Goal: Task Accomplishment & Management: Manage account settings

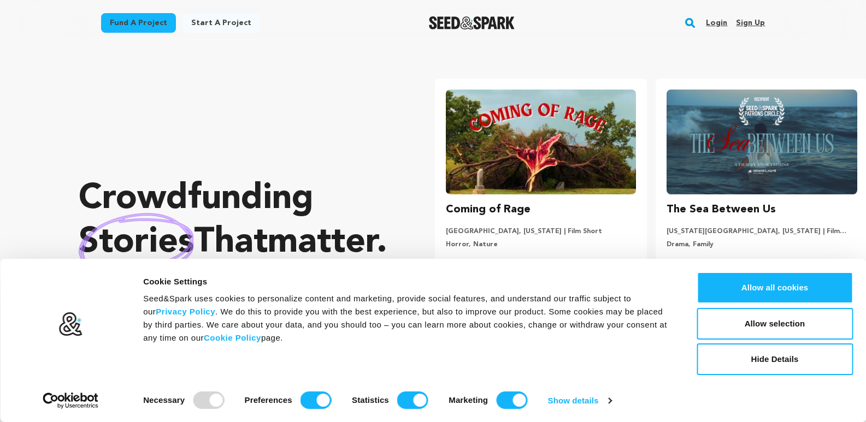
scroll to position [0, 230]
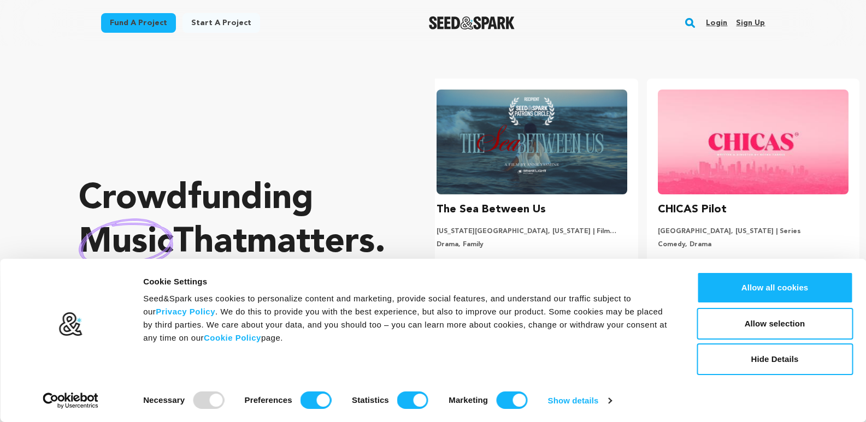
click at [748, 20] on link "Sign up" at bounding box center [750, 22] width 29 height 17
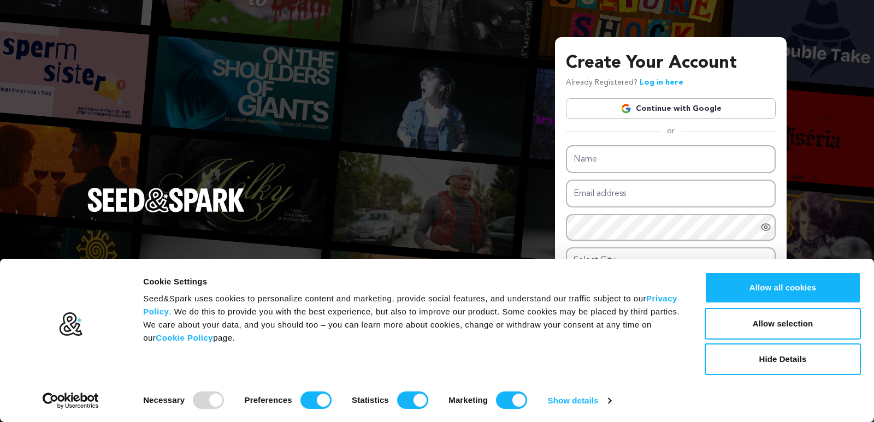
click at [689, 109] on link "Continue with Google" at bounding box center [671, 108] width 210 height 21
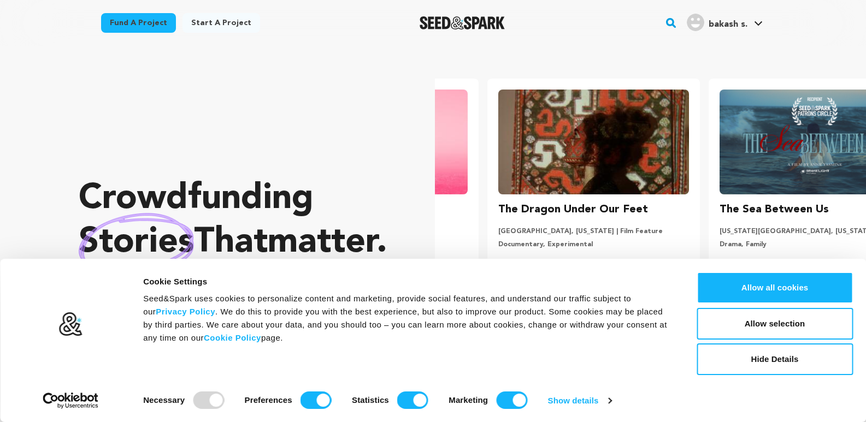
scroll to position [0, 230]
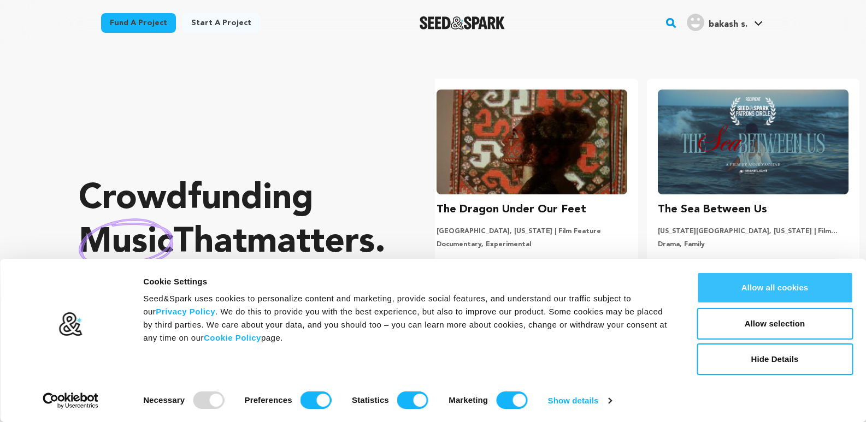
click at [751, 293] on button "Allow all cookies" at bounding box center [775, 288] width 156 height 32
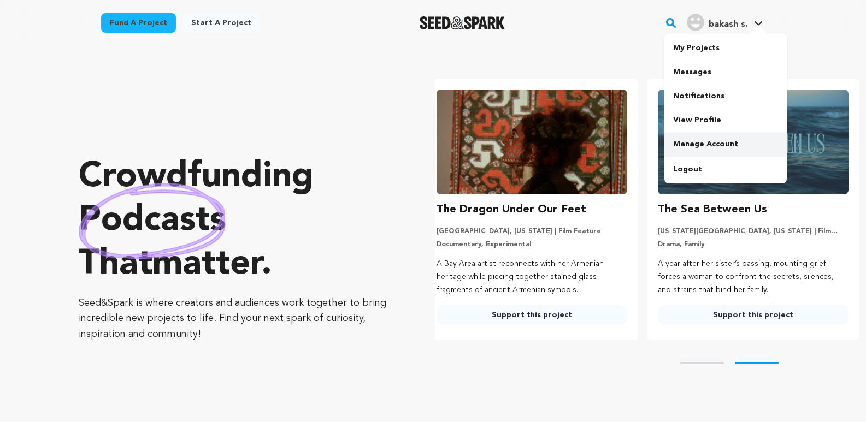
click at [704, 138] on link "Manage Account" at bounding box center [726, 144] width 122 height 24
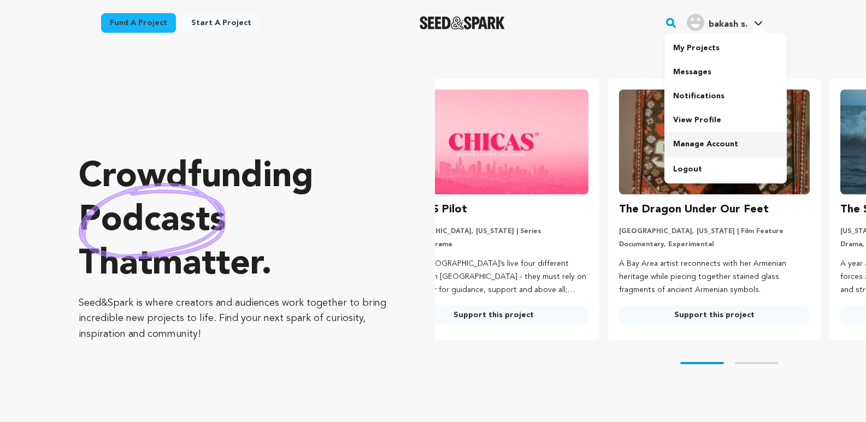
scroll to position [0, 0]
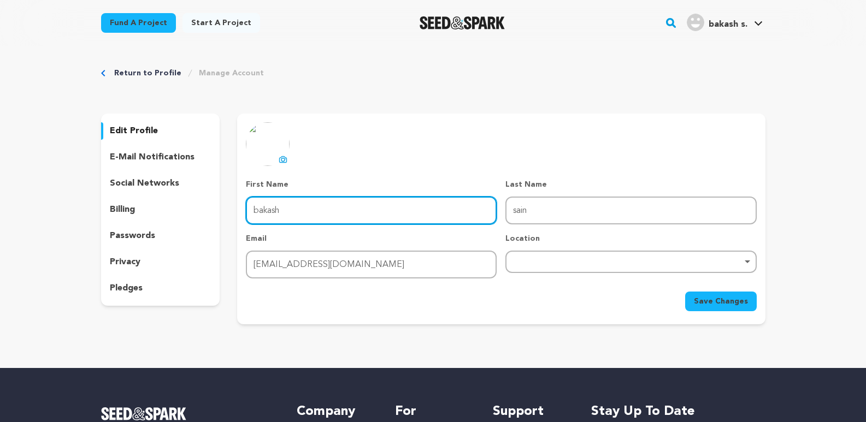
click at [448, 204] on input "bakash" at bounding box center [371, 211] width 251 height 28
type input "b"
type input "Home"
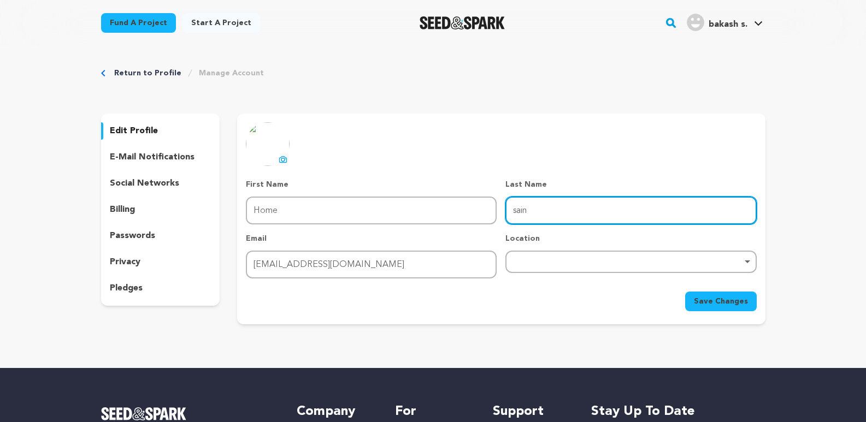
click at [540, 204] on input "sain" at bounding box center [631, 211] width 251 height 28
type input "s"
click at [560, 265] on div "Remove item" at bounding box center [631, 262] width 251 height 22
type input "Expert"
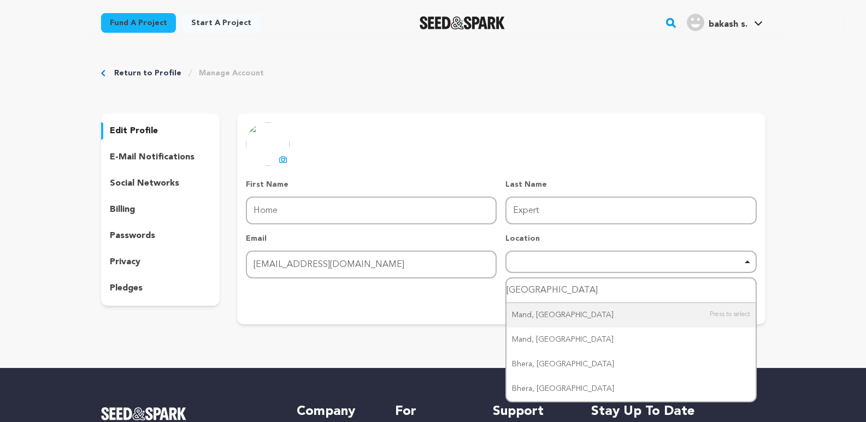
click at [572, 297] on input "pakistan" at bounding box center [631, 291] width 249 height 25
click at [578, 297] on input "pakistan" at bounding box center [631, 291] width 249 height 25
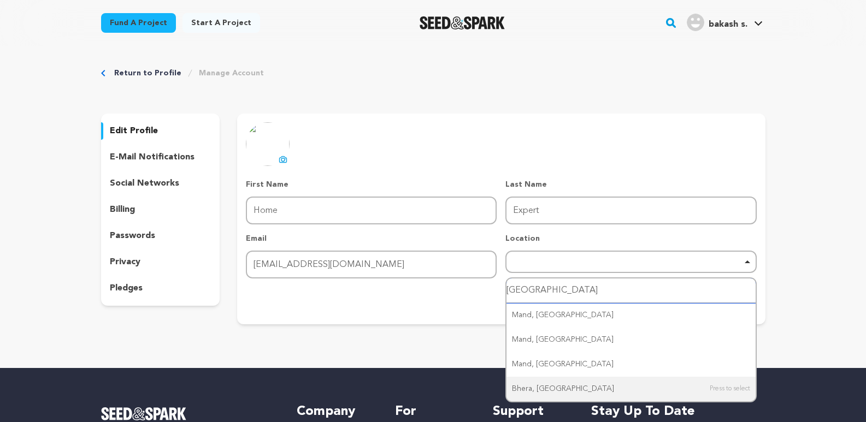
click at [578, 297] on input "pakistan" at bounding box center [631, 291] width 249 height 25
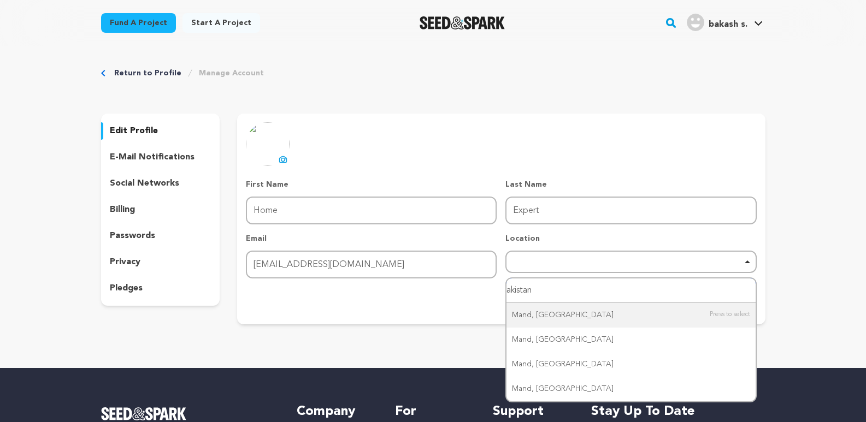
type input "Pakistan"
click at [578, 297] on input "Pakistan" at bounding box center [631, 291] width 249 height 25
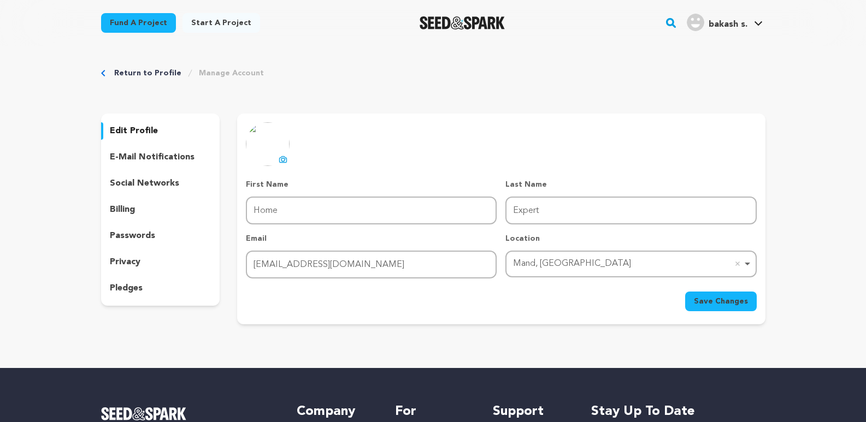
click at [534, 259] on div "Mand, Pakistan Remove item" at bounding box center [627, 264] width 229 height 16
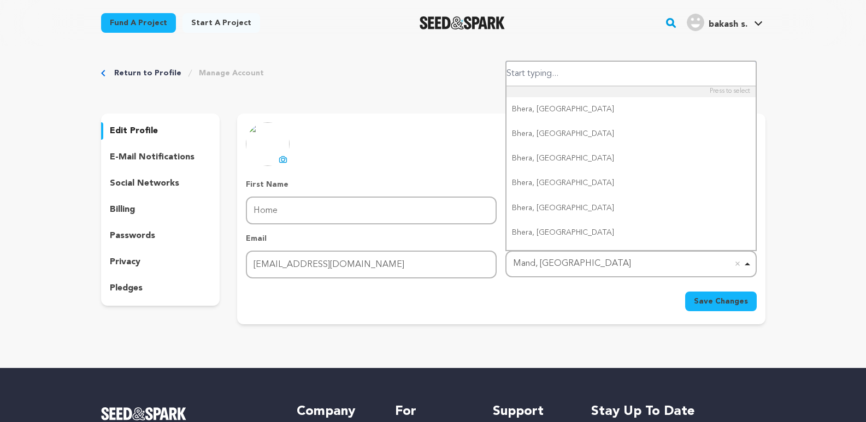
drag, startPoint x: 534, startPoint y: 259, endPoint x: 517, endPoint y: 261, distance: 17.6
click at [517, 261] on div "Mand, Pakistan Remove item" at bounding box center [627, 264] width 229 height 16
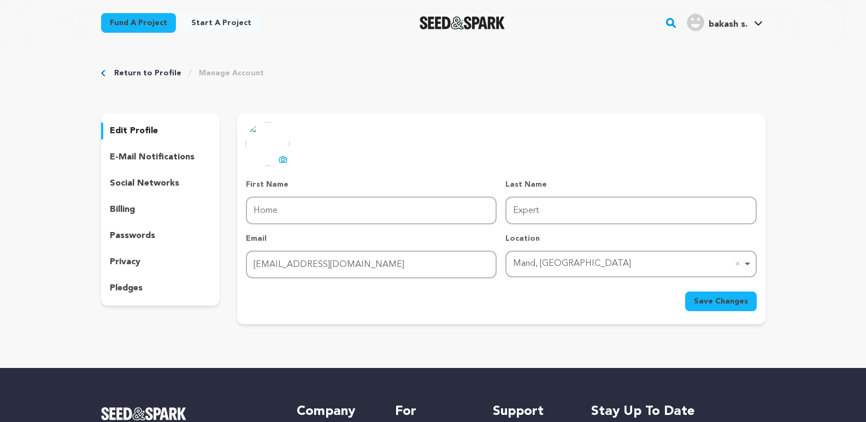
click at [522, 265] on div "Mand, Pakistan Remove item" at bounding box center [627, 264] width 229 height 16
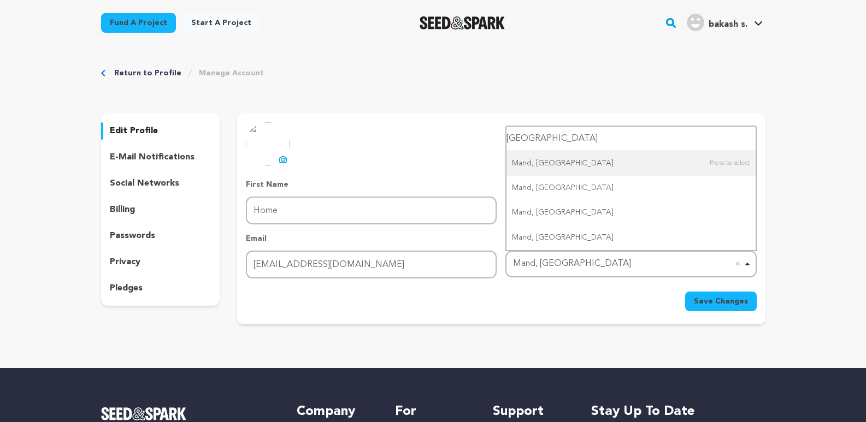
click at [529, 275] on div "Mand, Pakistan Mand, Pakistan Remove item" at bounding box center [631, 264] width 251 height 27
type input "Pakistan"
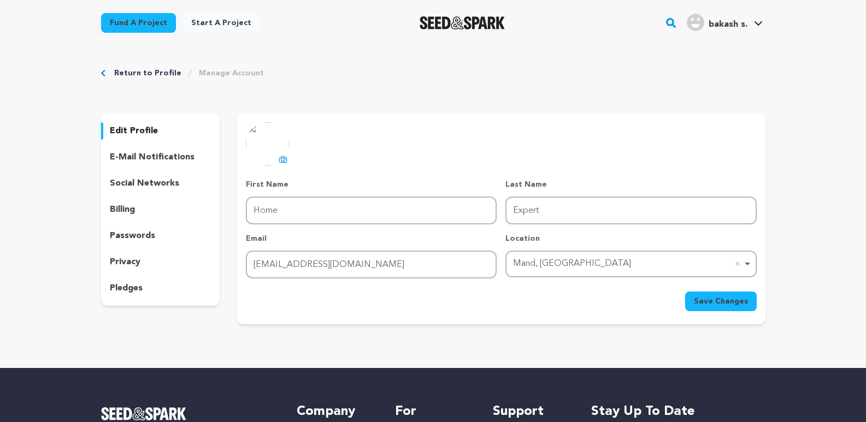
click at [284, 162] on icon at bounding box center [283, 159] width 7 height 6
click at [714, 298] on span "Save Changes" at bounding box center [721, 301] width 54 height 11
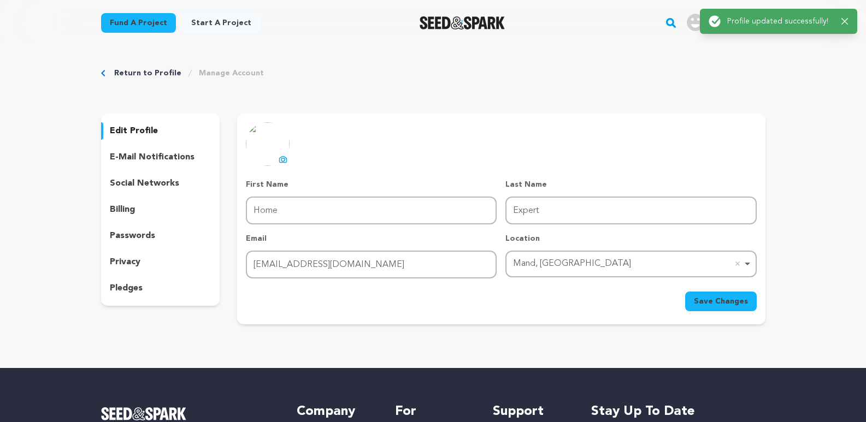
click at [815, 128] on div "Return to Profile Manage Account edit profile e-mail notifications social netwo…" at bounding box center [433, 198] width 866 height 305
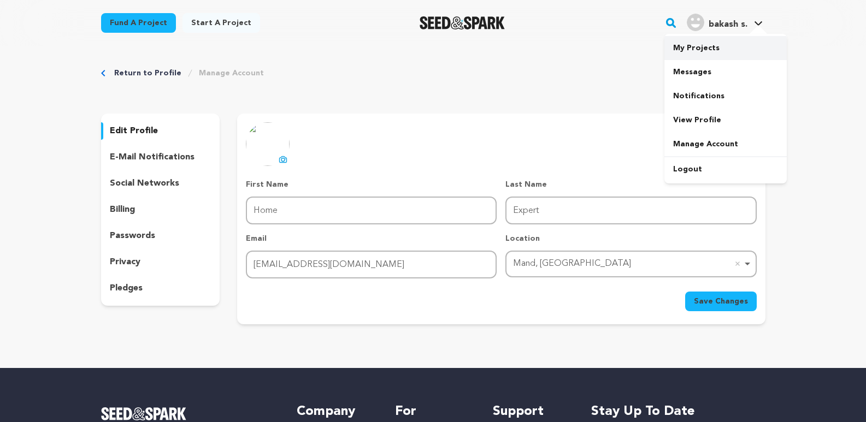
click at [709, 51] on link "My Projects" at bounding box center [726, 48] width 122 height 24
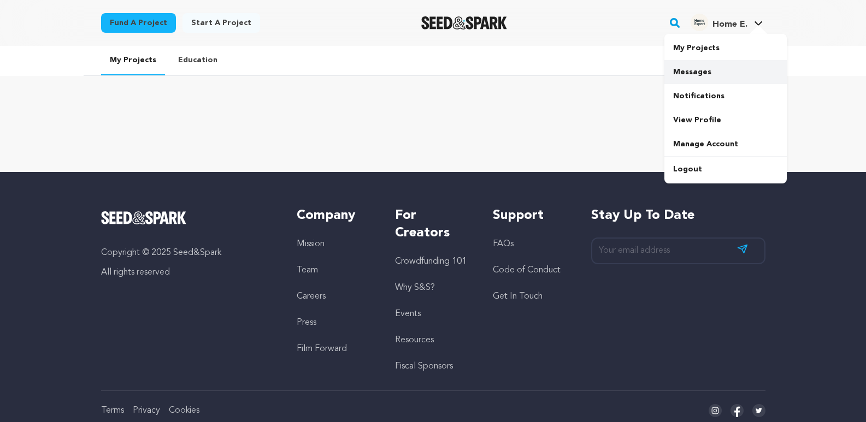
click at [723, 63] on link "Messages" at bounding box center [726, 72] width 122 height 24
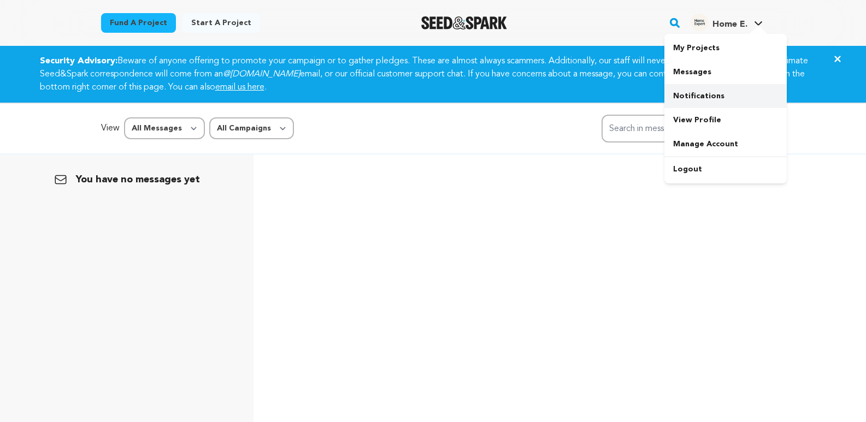
click at [704, 95] on link "Notifications" at bounding box center [726, 96] width 122 height 24
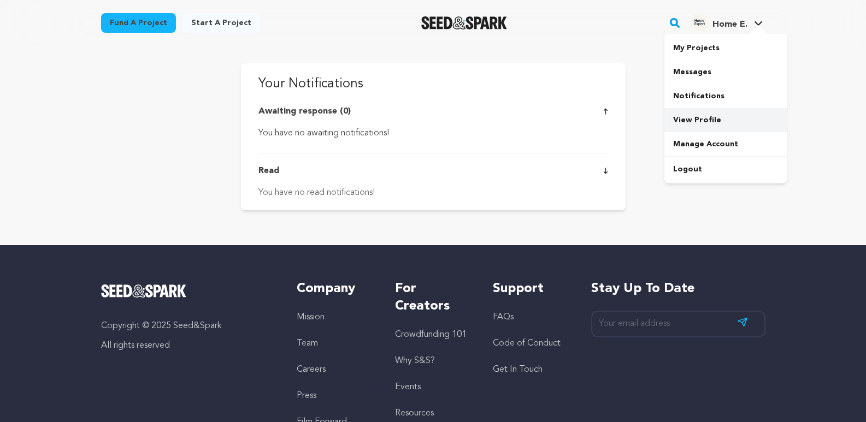
click at [707, 112] on link "View Profile" at bounding box center [726, 120] width 122 height 24
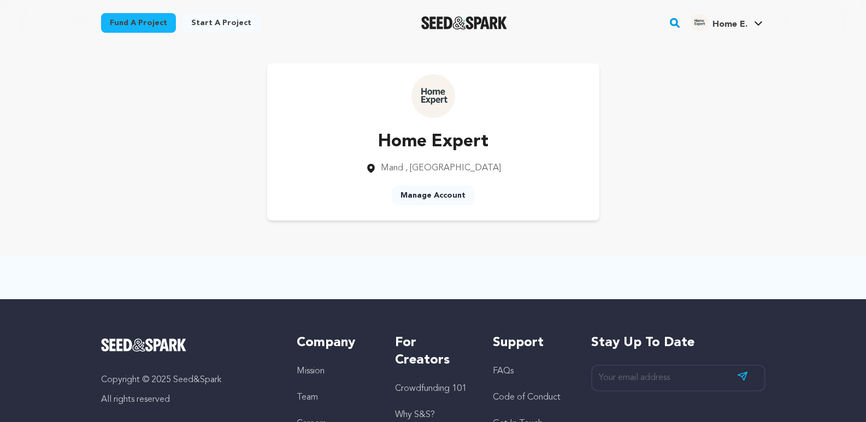
click at [432, 199] on link "Manage Account" at bounding box center [433, 196] width 83 height 20
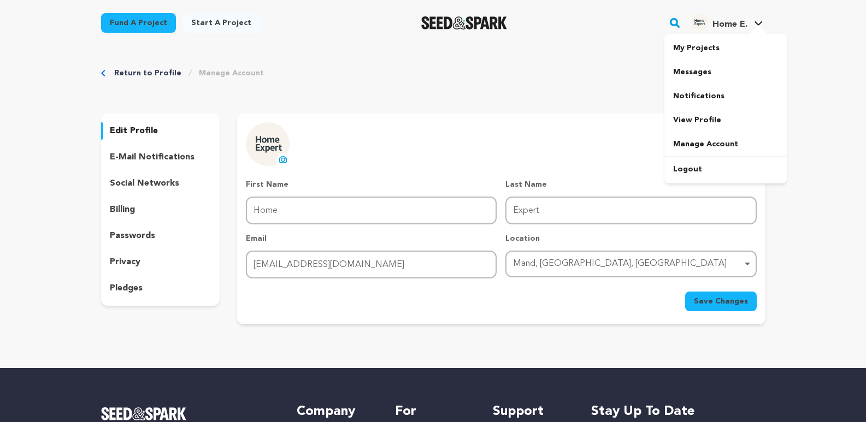
click at [721, 33] on span "Home E. Home E." at bounding box center [727, 22] width 77 height 23
click at [689, 112] on link "View Profile" at bounding box center [726, 120] width 122 height 24
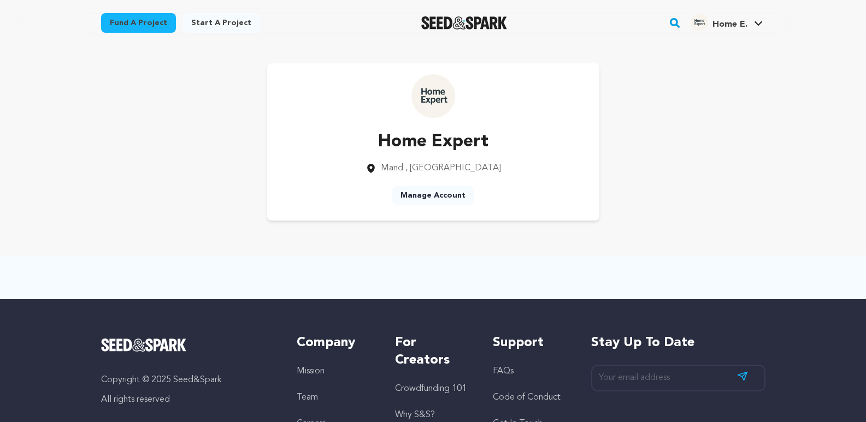
click at [439, 195] on link "Manage Account" at bounding box center [433, 196] width 83 height 20
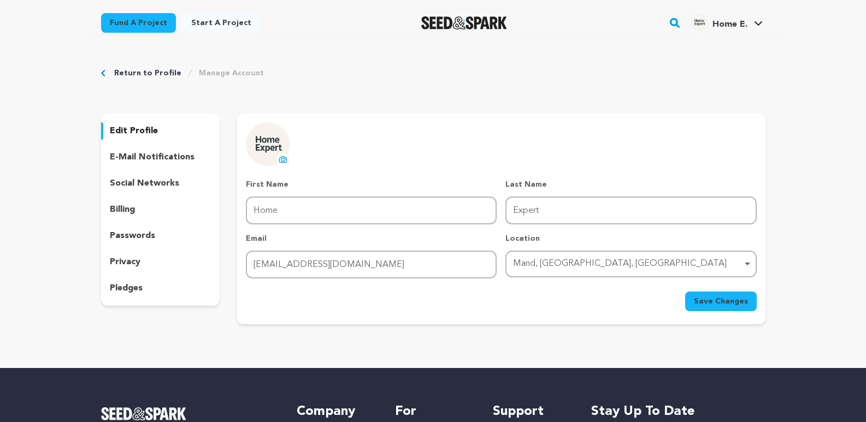
click at [606, 263] on div "Mand, Balochistan, Pakistan Remove item" at bounding box center [627, 264] width 229 height 16
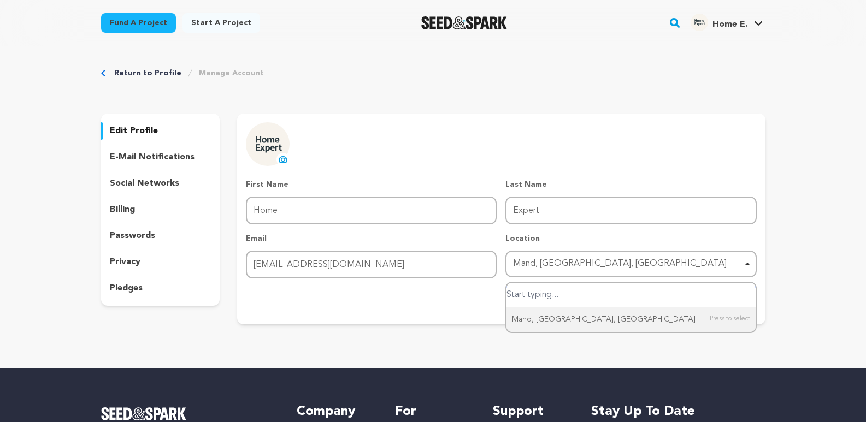
type input "p"
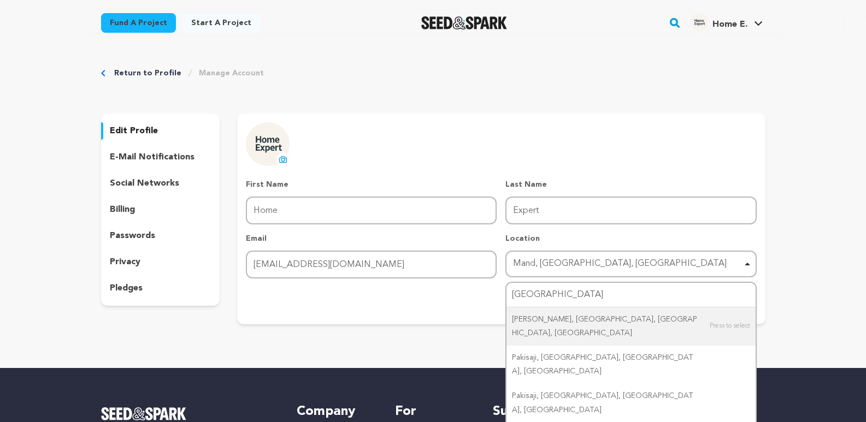
click at [597, 280] on form "First Name First Name Home Last Name Last Name Expert Email Email sainbakash56@…" at bounding box center [501, 245] width 510 height 132
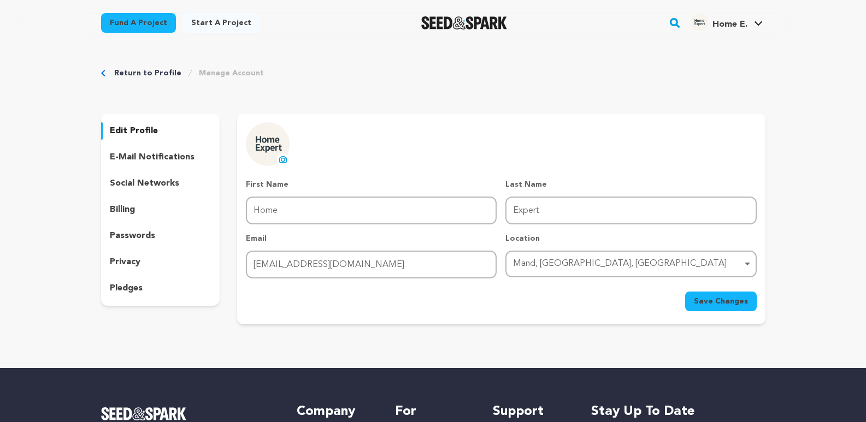
click at [623, 269] on div "Mand, Balochistan, Pakistan Remove item" at bounding box center [627, 264] width 229 height 16
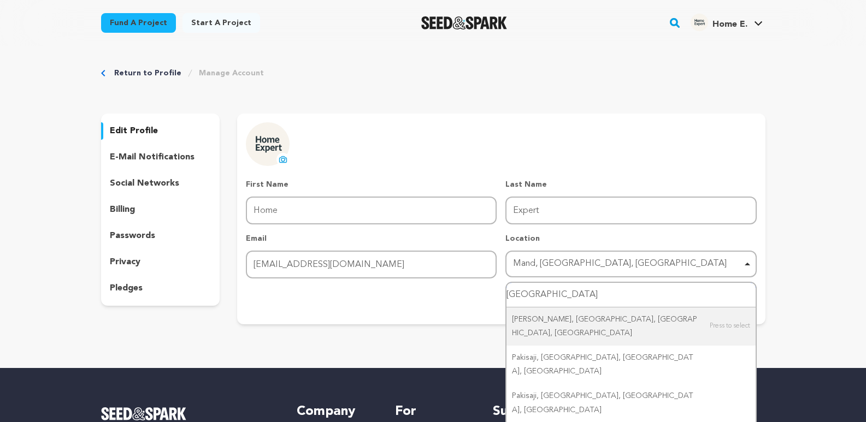
click at [591, 295] on input "Pakistan" at bounding box center [631, 295] width 249 height 25
type input "[GEOGRAPHIC_DATA]"
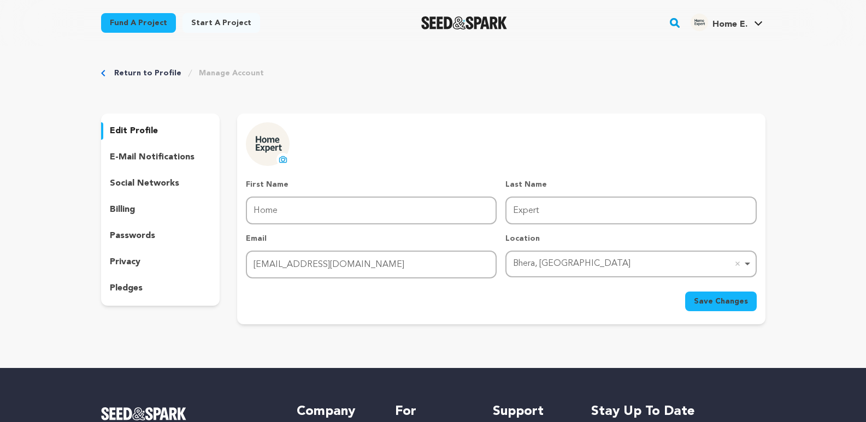
click at [643, 307] on div "Save Changes" at bounding box center [501, 302] width 510 height 20
click at [720, 307] on button "Save Changes" at bounding box center [721, 302] width 72 height 20
click at [709, 120] on link "View Profile" at bounding box center [726, 120] width 122 height 24
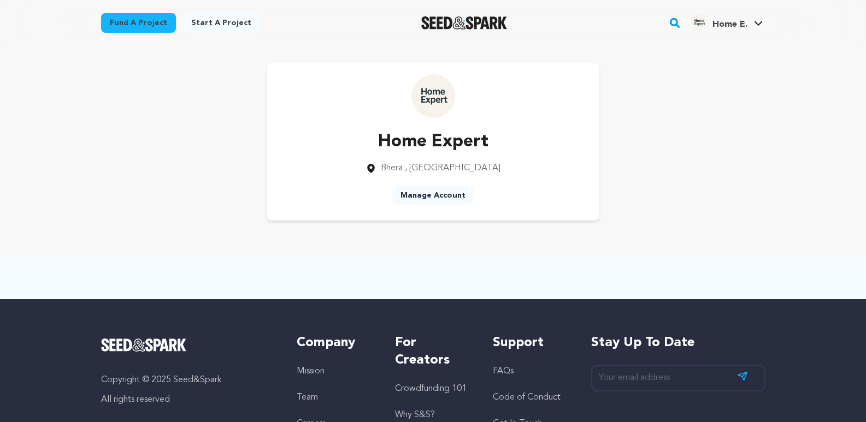
click at [426, 198] on link "Manage Account" at bounding box center [433, 196] width 83 height 20
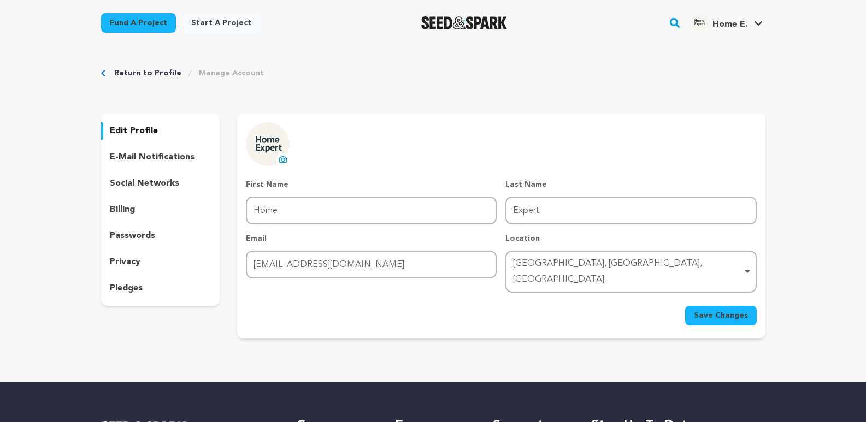
click at [600, 267] on div "Bhera, Punjab, Pakistan Remove item" at bounding box center [627, 272] width 229 height 32
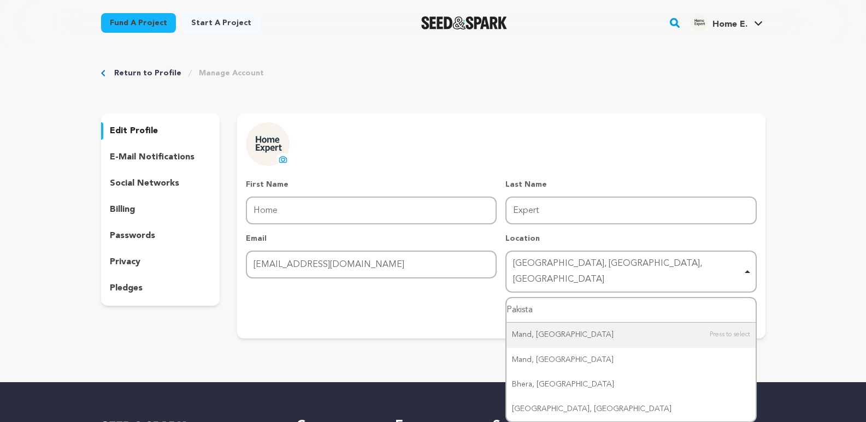
type input "Pakistan"
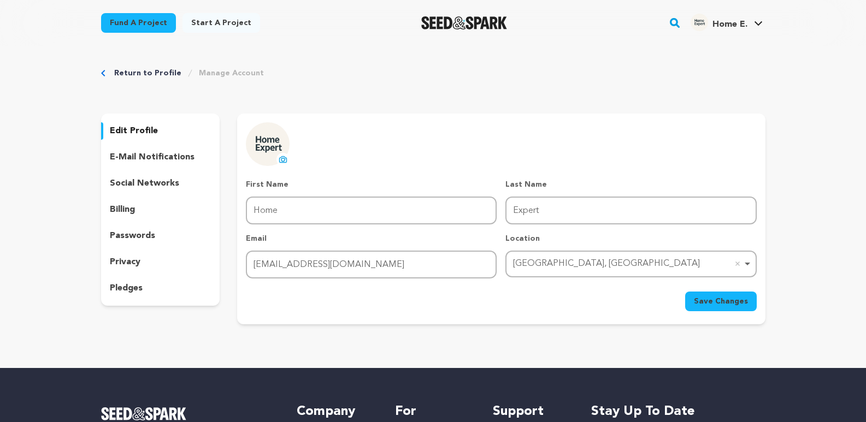
click at [730, 303] on span "Save Changes" at bounding box center [721, 301] width 54 height 11
click at [695, 125] on link "View Profile" at bounding box center [726, 120] width 122 height 24
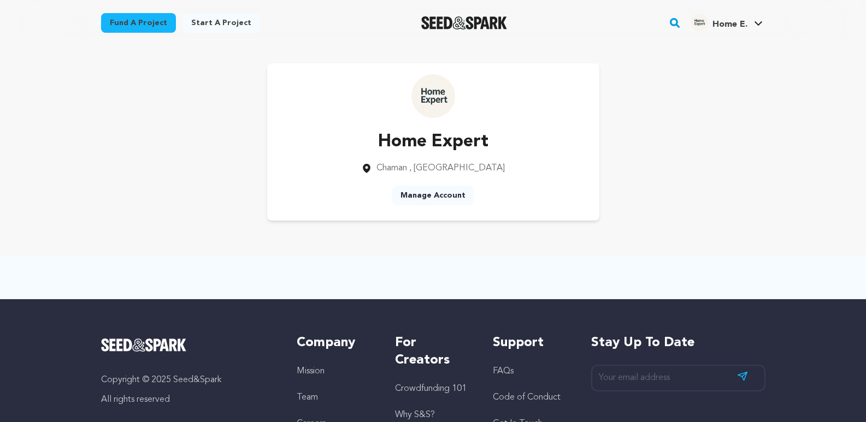
click at [452, 202] on link "Manage Account" at bounding box center [433, 196] width 83 height 20
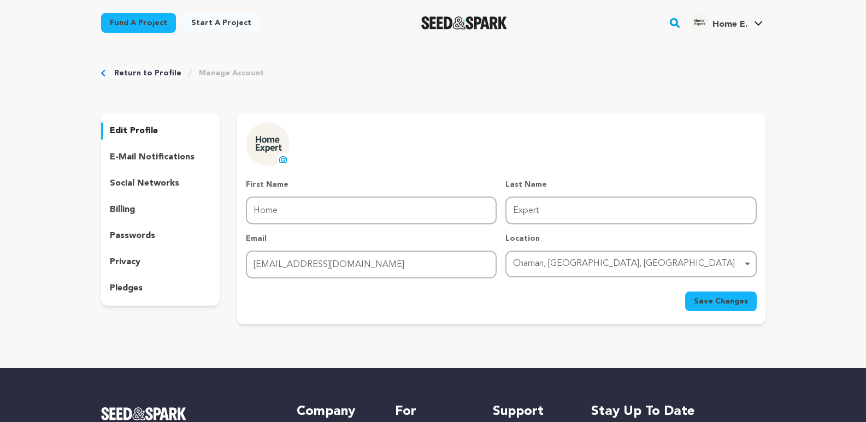
click at [643, 278] on div "Location [GEOGRAPHIC_DATA], [GEOGRAPHIC_DATA], [GEOGRAPHIC_DATA] Chaman, [GEOGR…" at bounding box center [631, 255] width 251 height 45
click at [649, 274] on div "Chaman, Balochistan, Pakistan Chaman, Balochistan, Pakistan Remove item" at bounding box center [631, 264] width 251 height 27
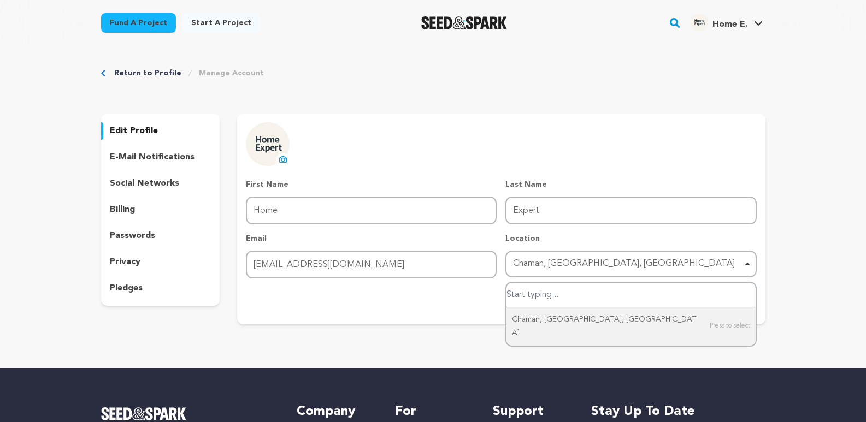
click at [633, 296] on input "Chaman, Balochistan, Pakistan" at bounding box center [631, 295] width 249 height 25
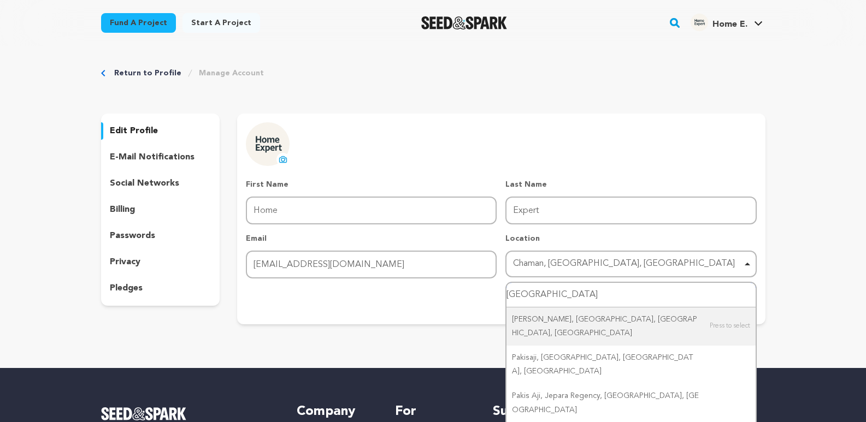
click at [633, 296] on input "Pakistan" at bounding box center [631, 295] width 249 height 25
type input "Pakistan"
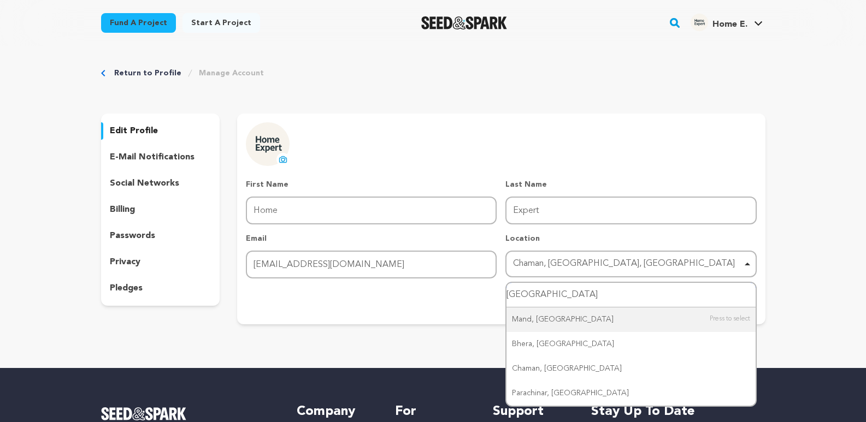
click at [633, 296] on input "Pakistan" at bounding box center [631, 295] width 249 height 25
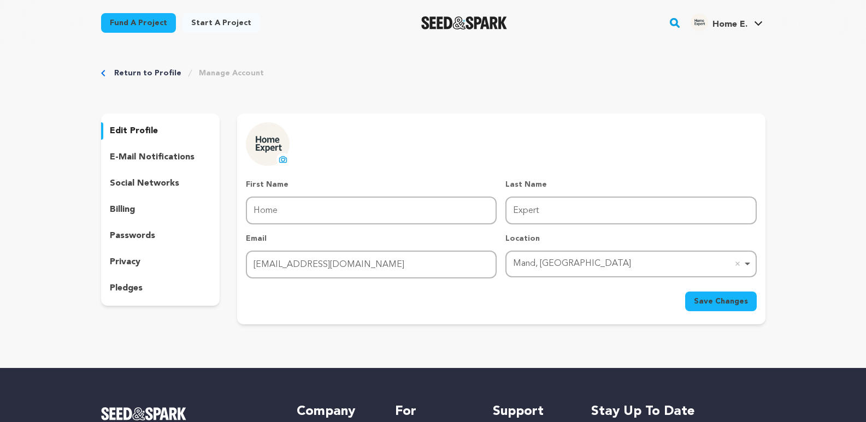
drag, startPoint x: 538, startPoint y: 260, endPoint x: 520, endPoint y: 263, distance: 18.3
click at [518, 261] on div "Mand, Pakistan Remove item" at bounding box center [627, 264] width 229 height 16
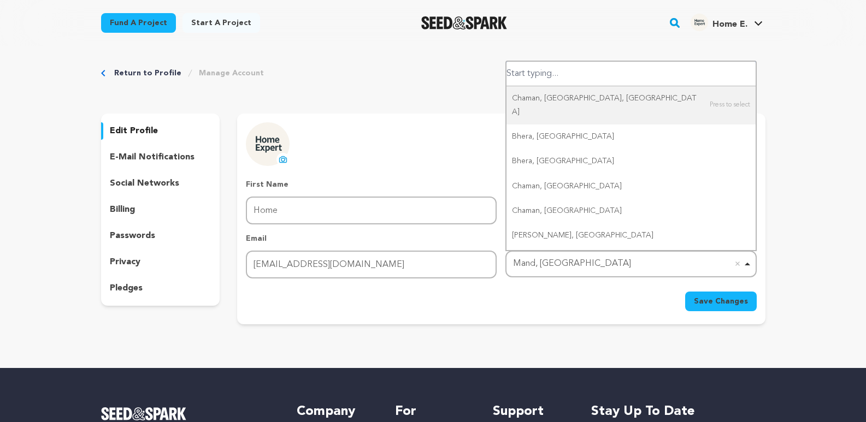
click at [520, 263] on div "Mand, Pakistan Remove item" at bounding box center [627, 264] width 229 height 16
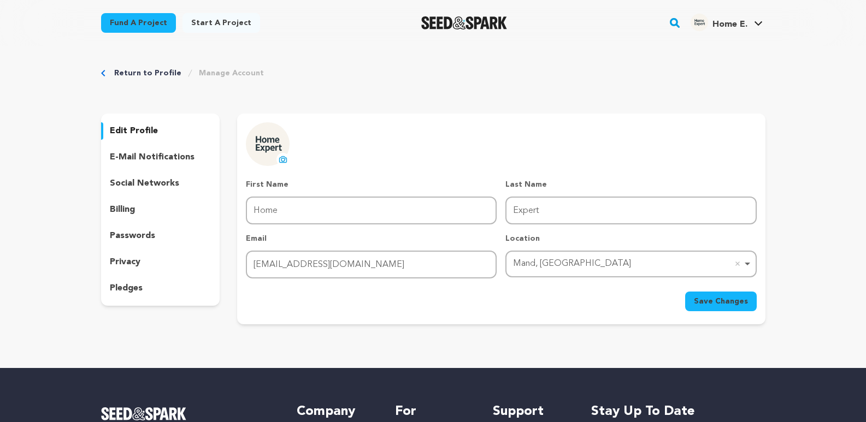
click at [520, 263] on div "Mand, Pakistan Remove item" at bounding box center [627, 264] width 229 height 16
click at [790, 134] on div "Return to Profile Manage Account edit profile e-mail notifications social netwo…" at bounding box center [433, 198] width 866 height 305
click at [733, 297] on span "Save Changes" at bounding box center [721, 301] width 54 height 11
click at [695, 114] on link "View Profile" at bounding box center [726, 120] width 122 height 24
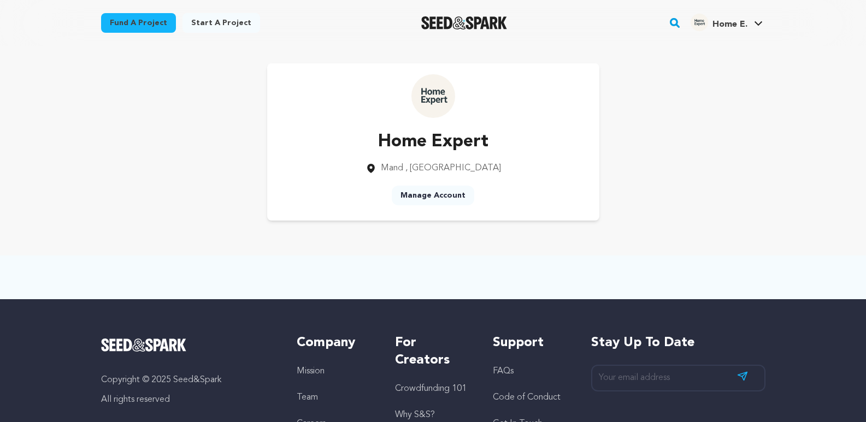
click at [436, 202] on link "Manage Account" at bounding box center [433, 196] width 83 height 20
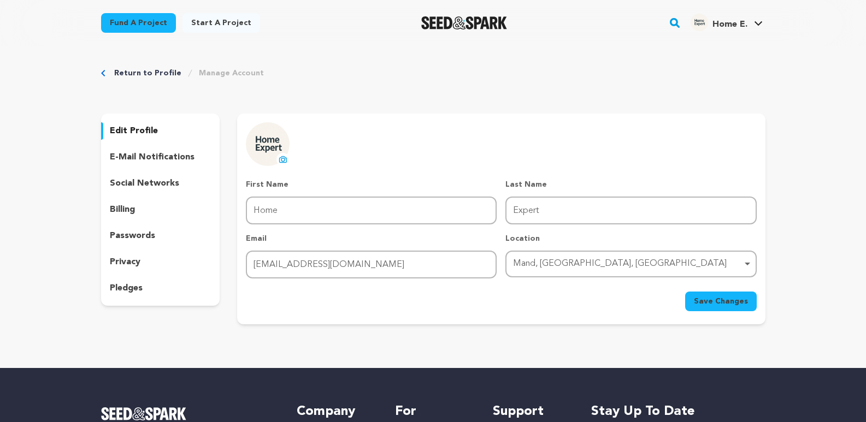
click at [581, 264] on div "Mand, [GEOGRAPHIC_DATA], [GEOGRAPHIC_DATA] Remove item" at bounding box center [627, 264] width 229 height 16
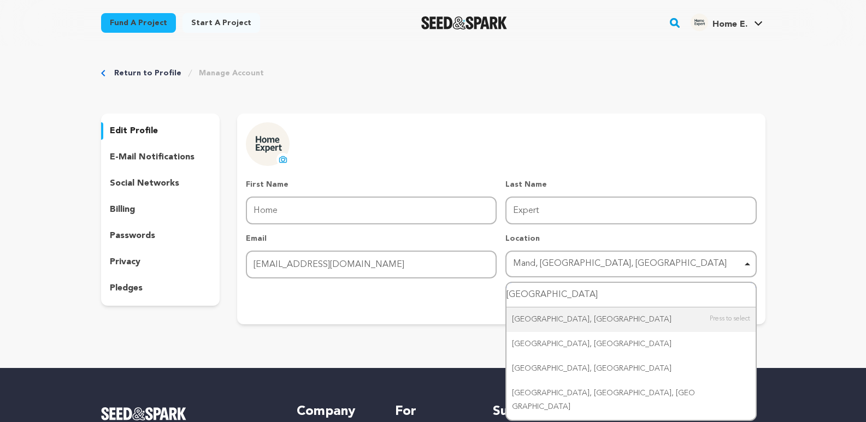
type input "[GEOGRAPHIC_DATA]"
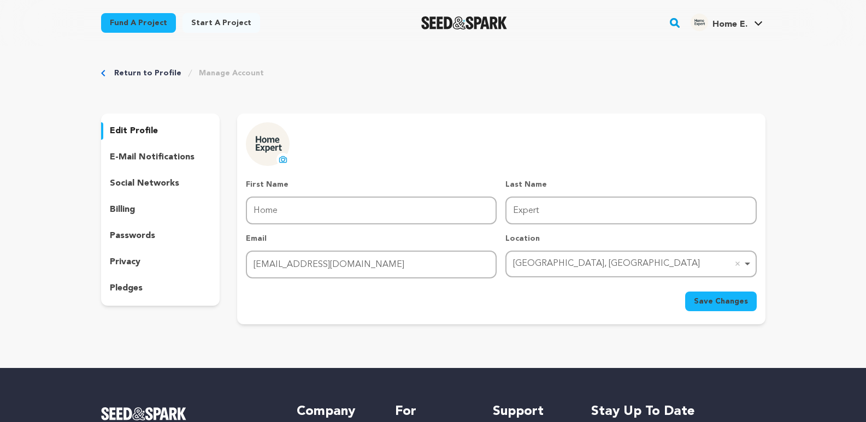
click at [709, 299] on span "Save Changes" at bounding box center [721, 301] width 54 height 11
click at [708, 113] on link "View Profile" at bounding box center [726, 120] width 122 height 24
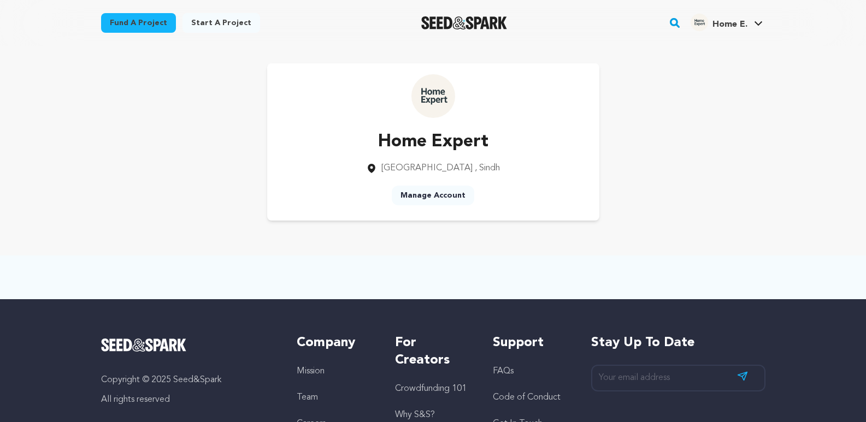
click at [461, 197] on link "Manage Account" at bounding box center [433, 196] width 83 height 20
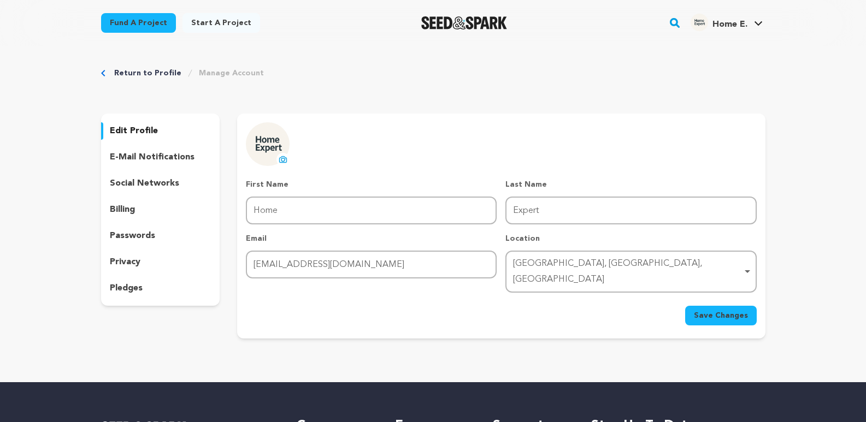
click at [623, 265] on div "Shāhdādpur, Sindh, Pakistan Remove item" at bounding box center [627, 272] width 229 height 32
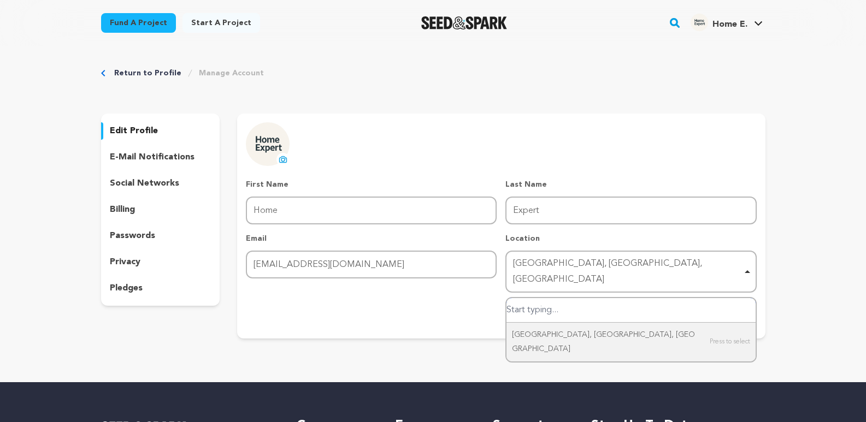
click at [640, 271] on div "Shāhdādpur, Sindh, Pakistan Remove item" at bounding box center [627, 272] width 229 height 32
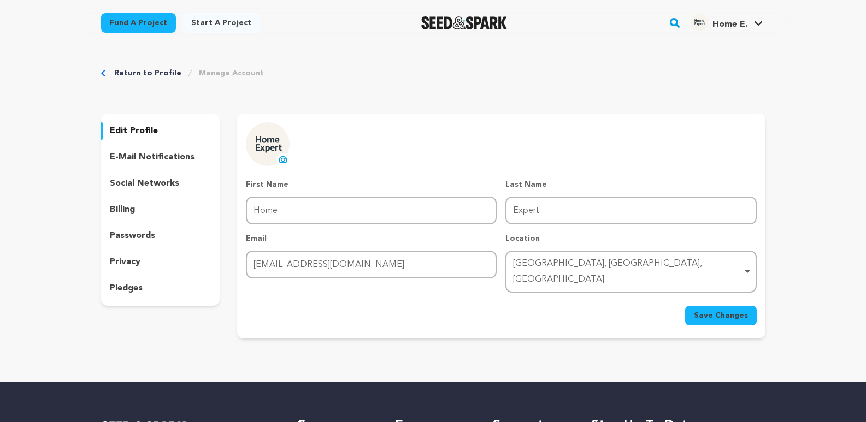
click at [704, 310] on span "Save Changes" at bounding box center [721, 315] width 54 height 11
click at [736, 20] on span "Home E." at bounding box center [730, 24] width 35 height 9
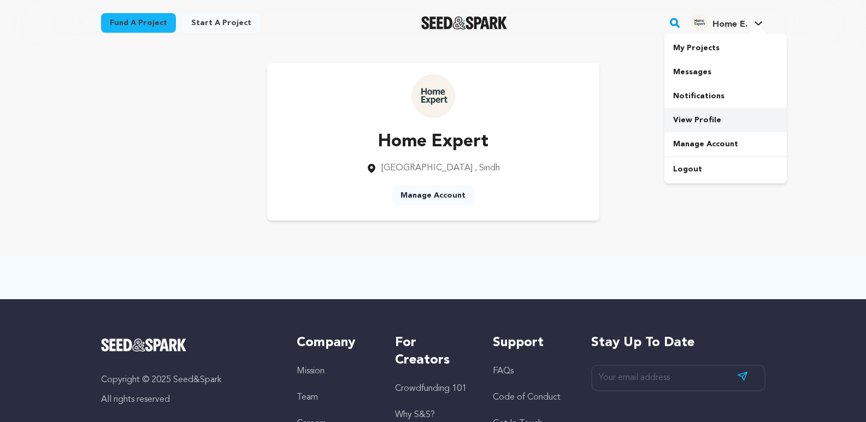
click at [689, 114] on link "View Profile" at bounding box center [726, 120] width 122 height 24
click at [220, 15] on link "Start a project" at bounding box center [222, 23] width 78 height 20
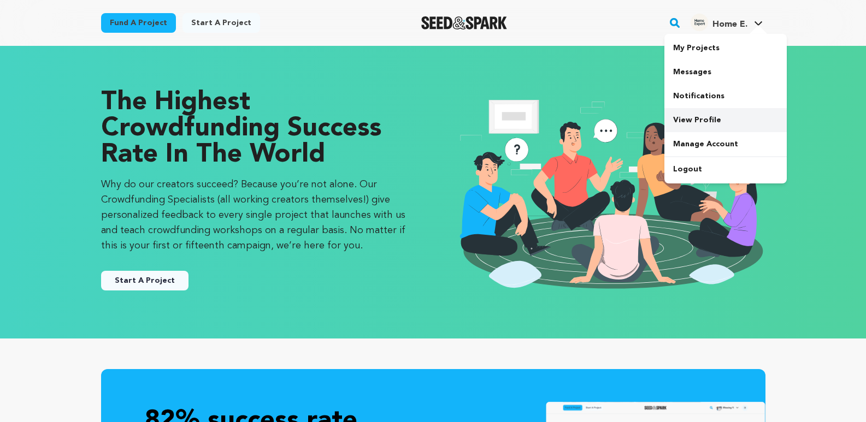
click at [689, 119] on link "View Profile" at bounding box center [726, 120] width 122 height 24
